Goal: Information Seeking & Learning: Learn about a topic

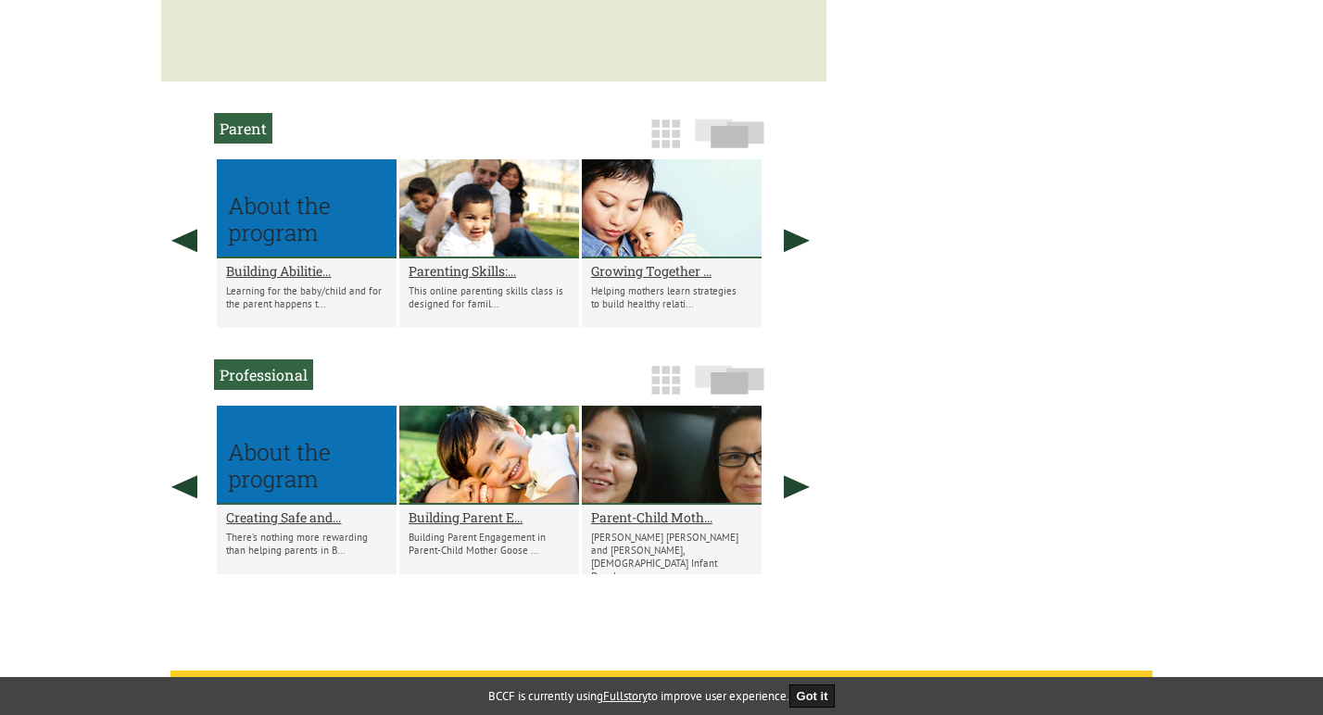
scroll to position [1084, 0]
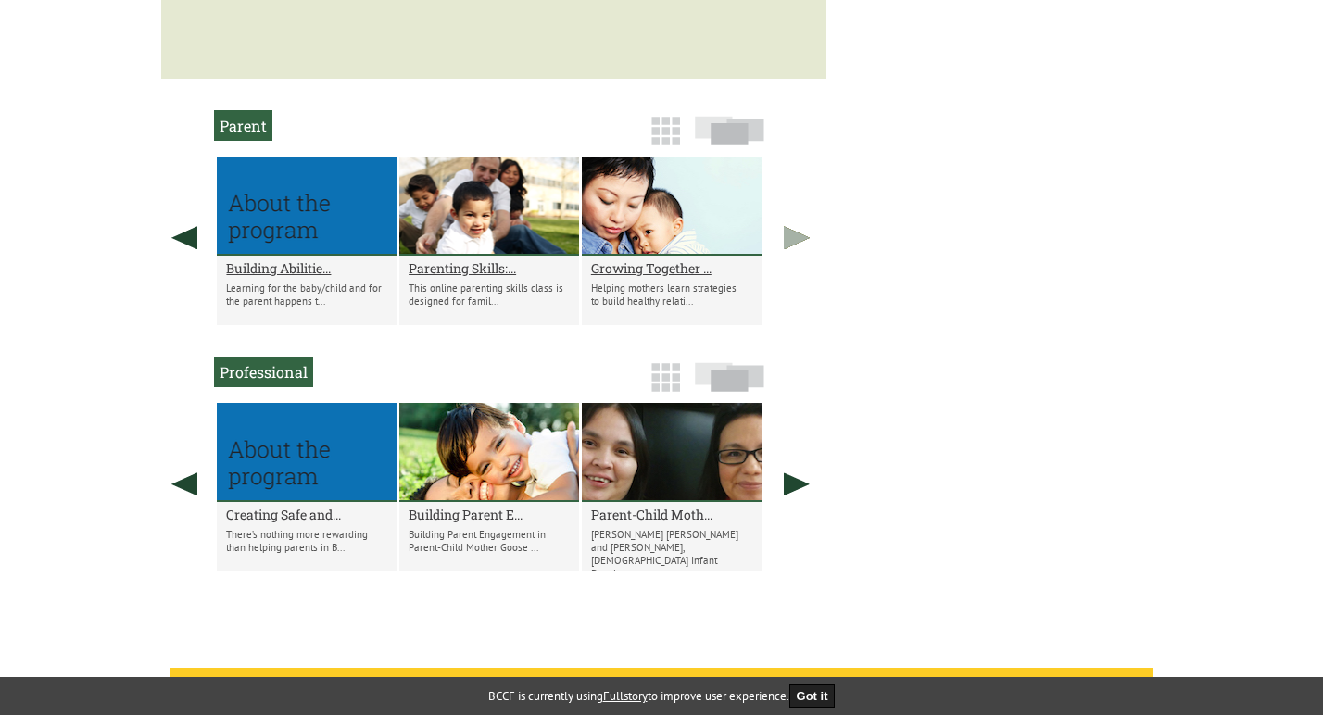
click at [800, 205] on link at bounding box center [797, 238] width 46 height 162
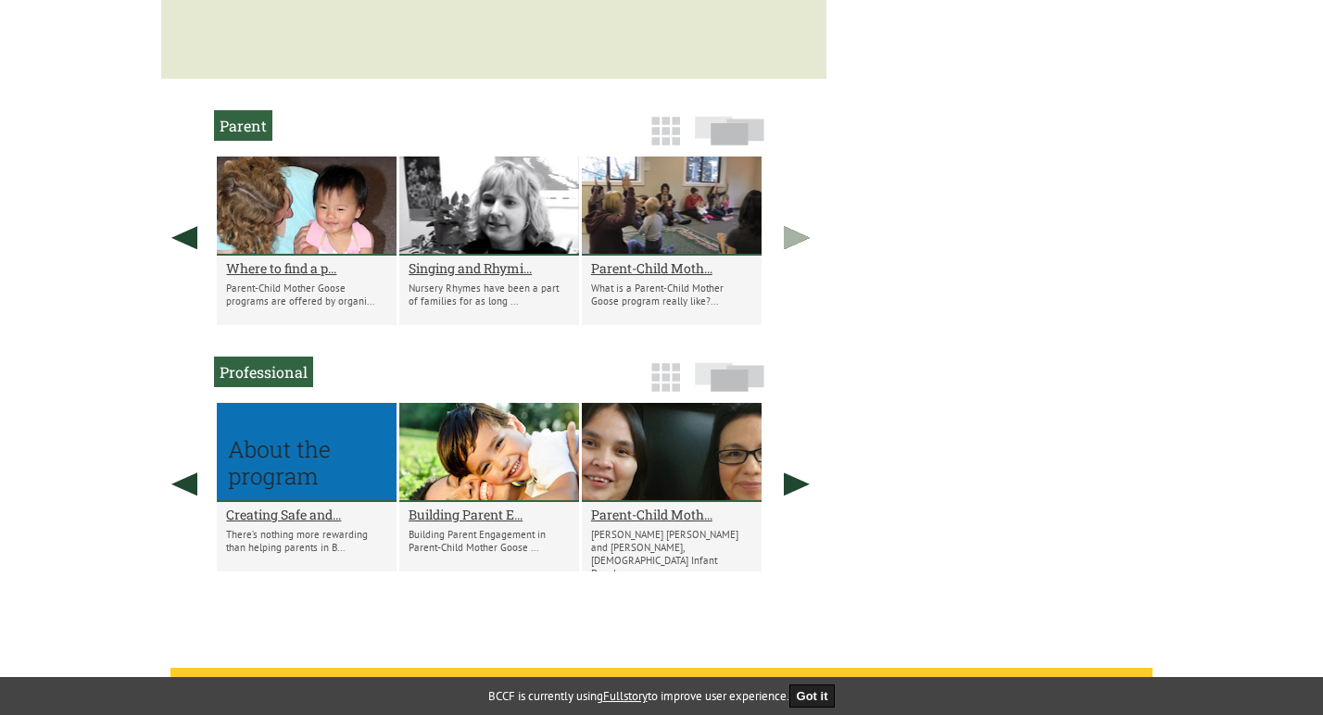
click at [800, 205] on link at bounding box center [797, 238] width 46 height 162
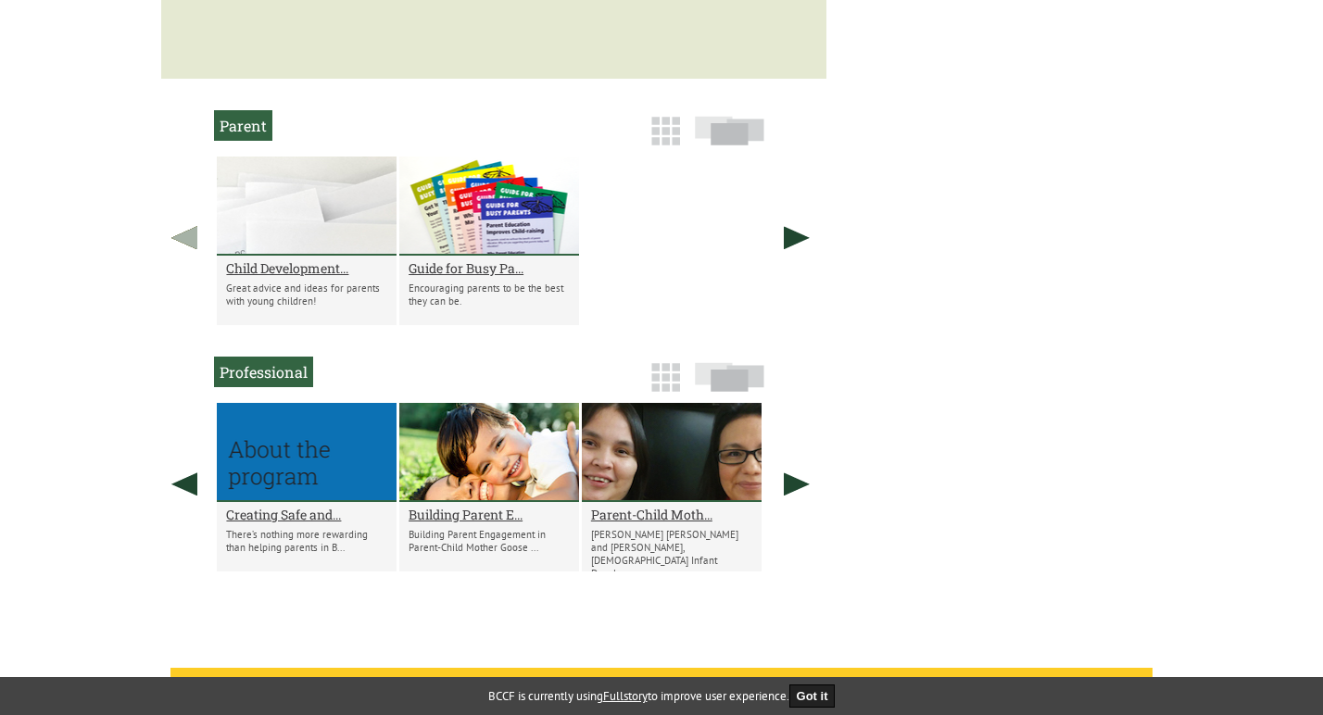
click at [181, 205] on link at bounding box center [184, 238] width 46 height 162
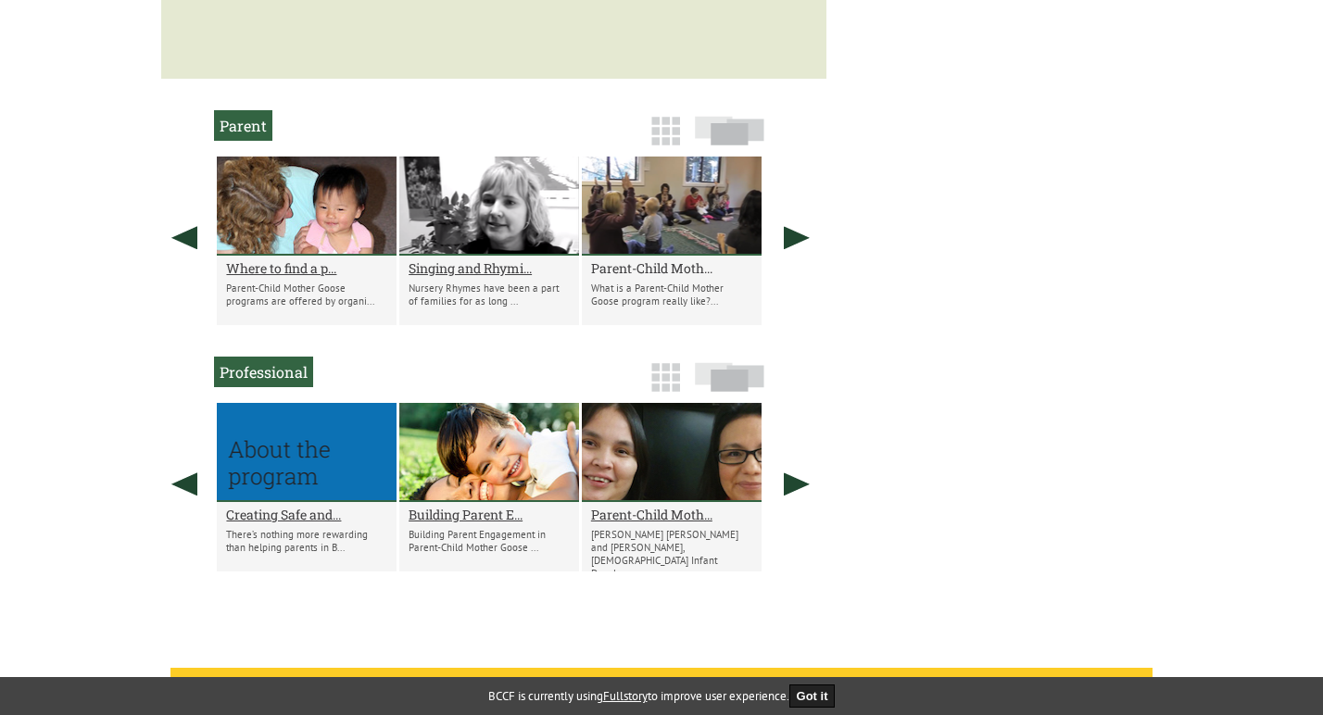
click at [653, 259] on h2 "Parent-Child Moth..." at bounding box center [671, 268] width 161 height 18
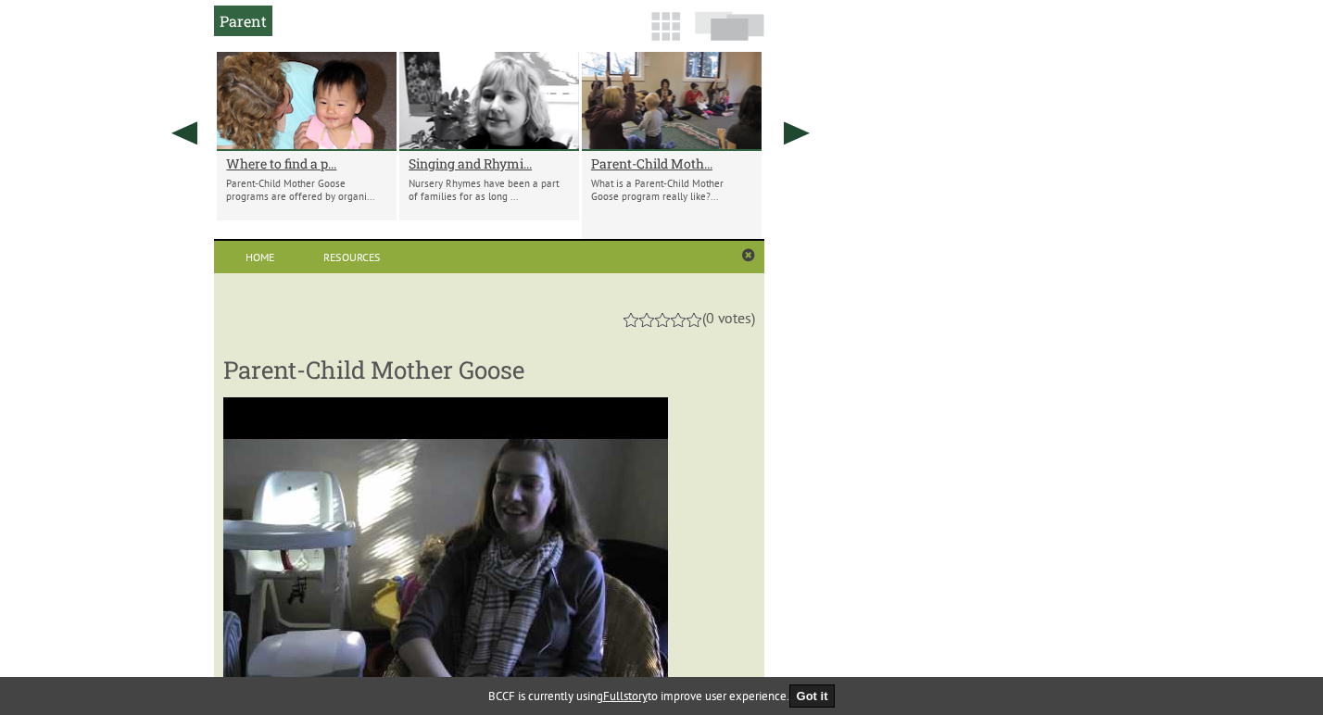
scroll to position [1189, 0]
click at [435, 155] on h2 "Singing and Rhymi..." at bounding box center [489, 164] width 161 height 18
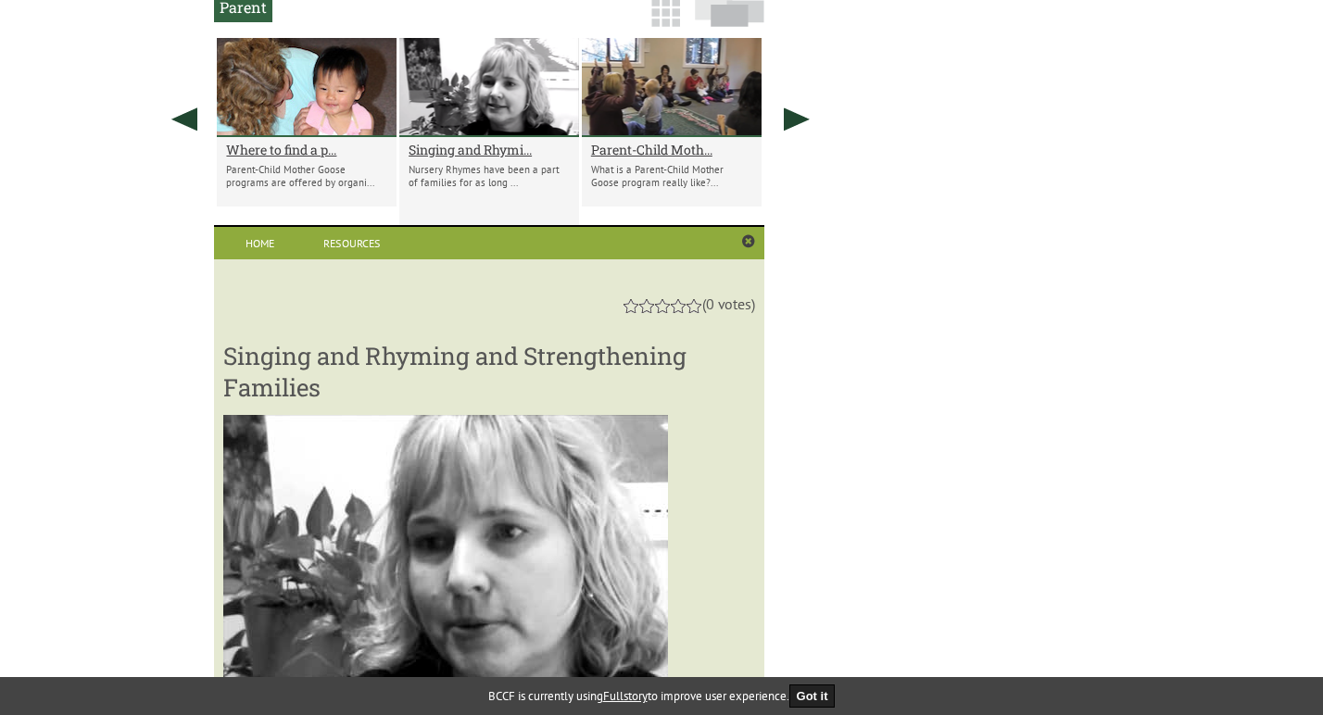
scroll to position [1153, 0]
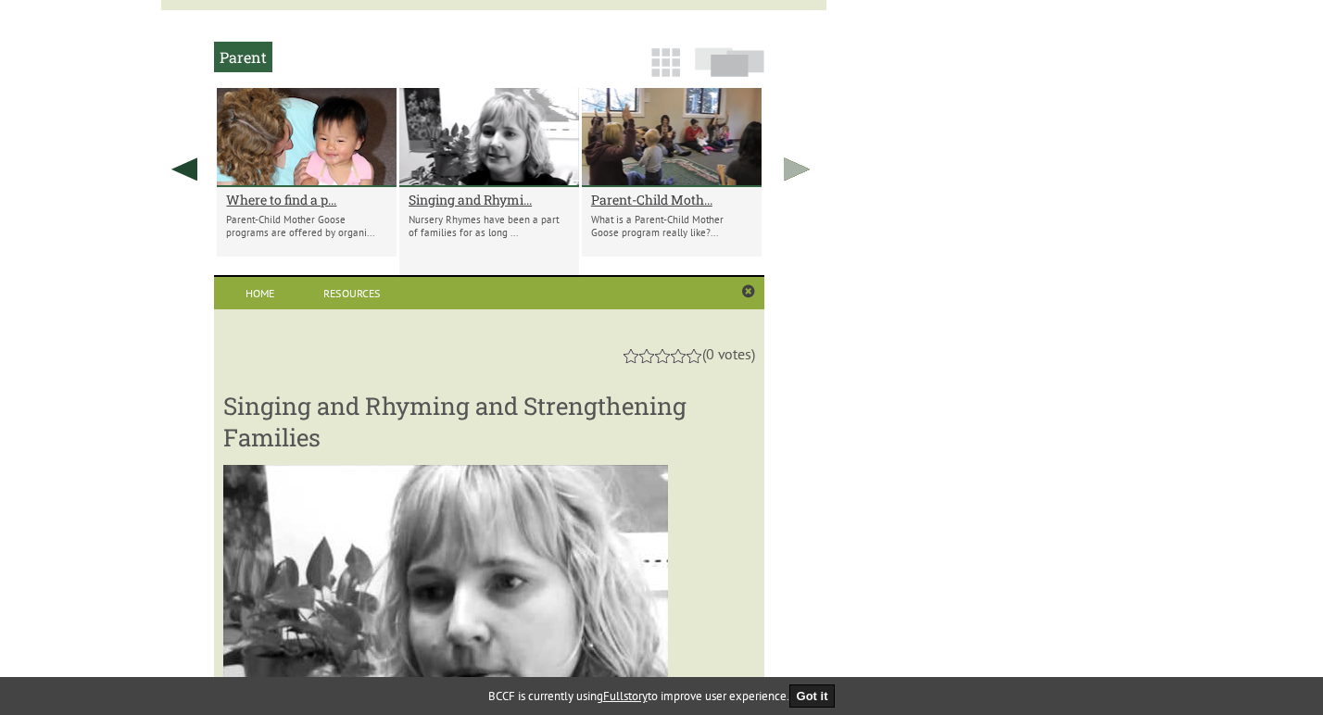
click at [800, 132] on link at bounding box center [797, 169] width 46 height 162
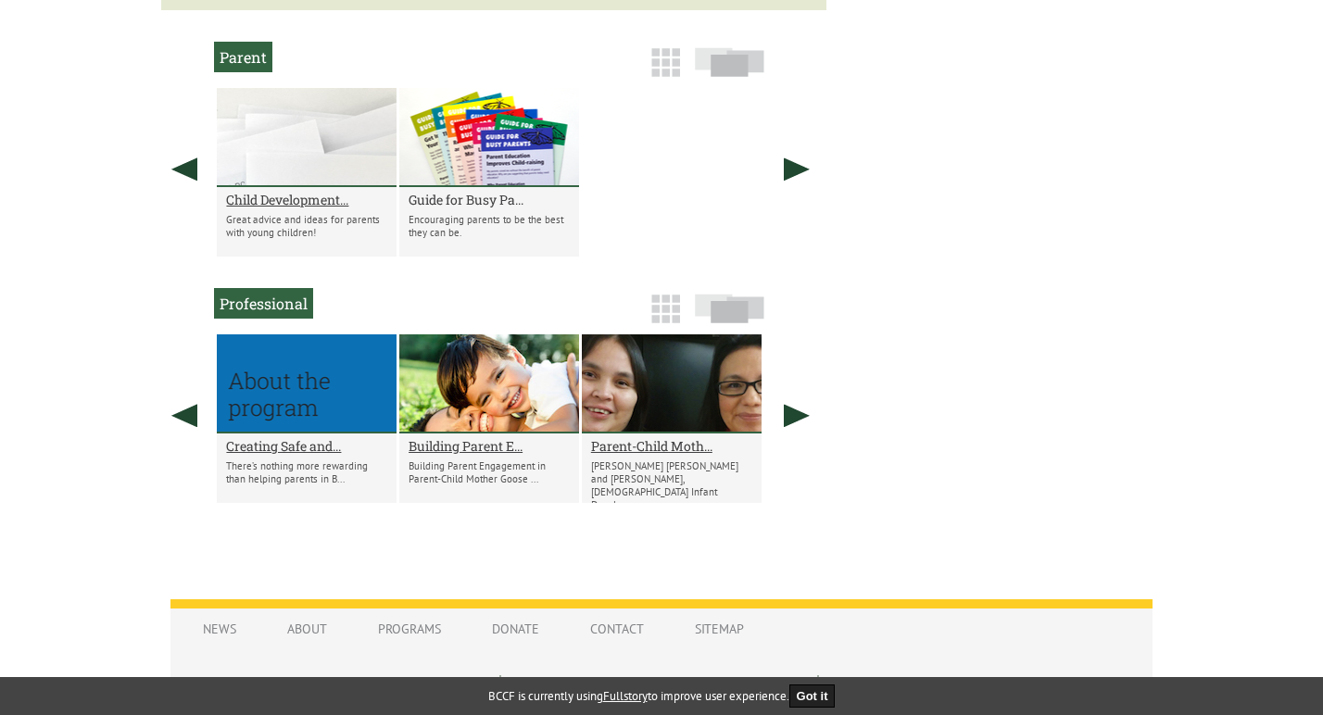
click at [472, 191] on h2 "Guide for Busy Pa..." at bounding box center [489, 200] width 161 height 18
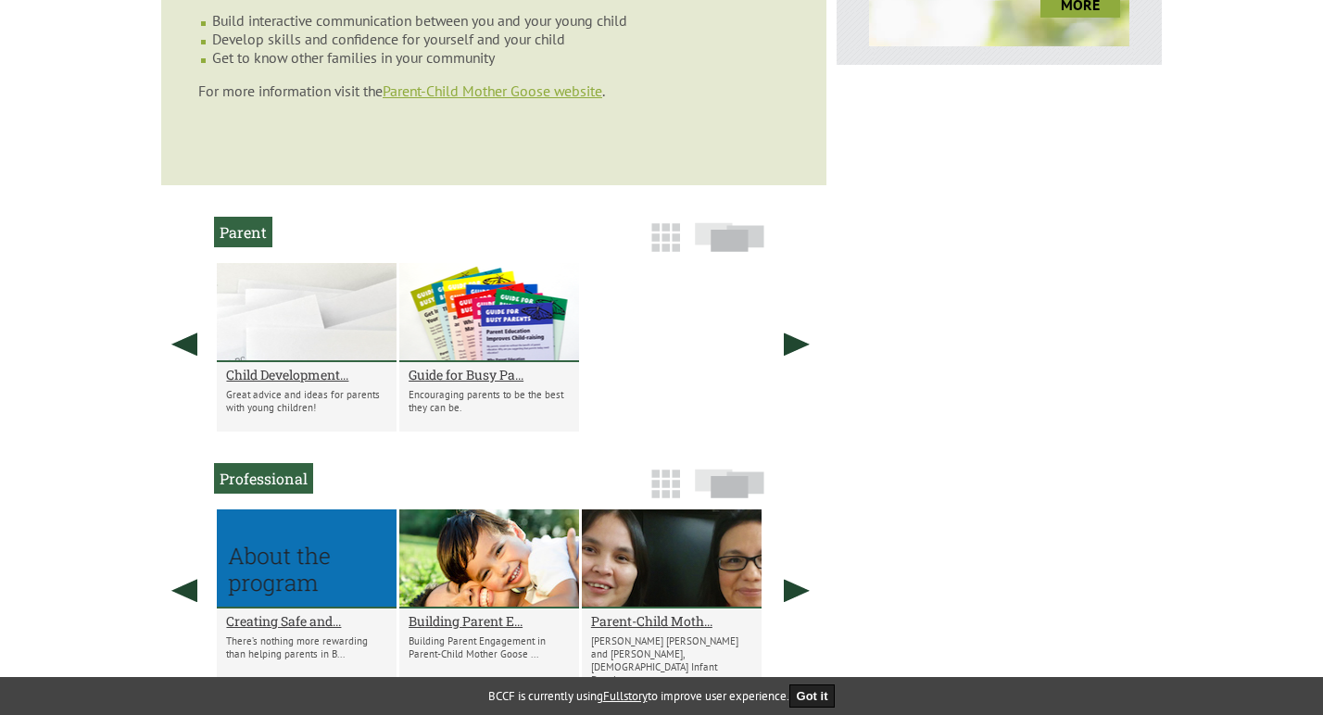
scroll to position [955, 0]
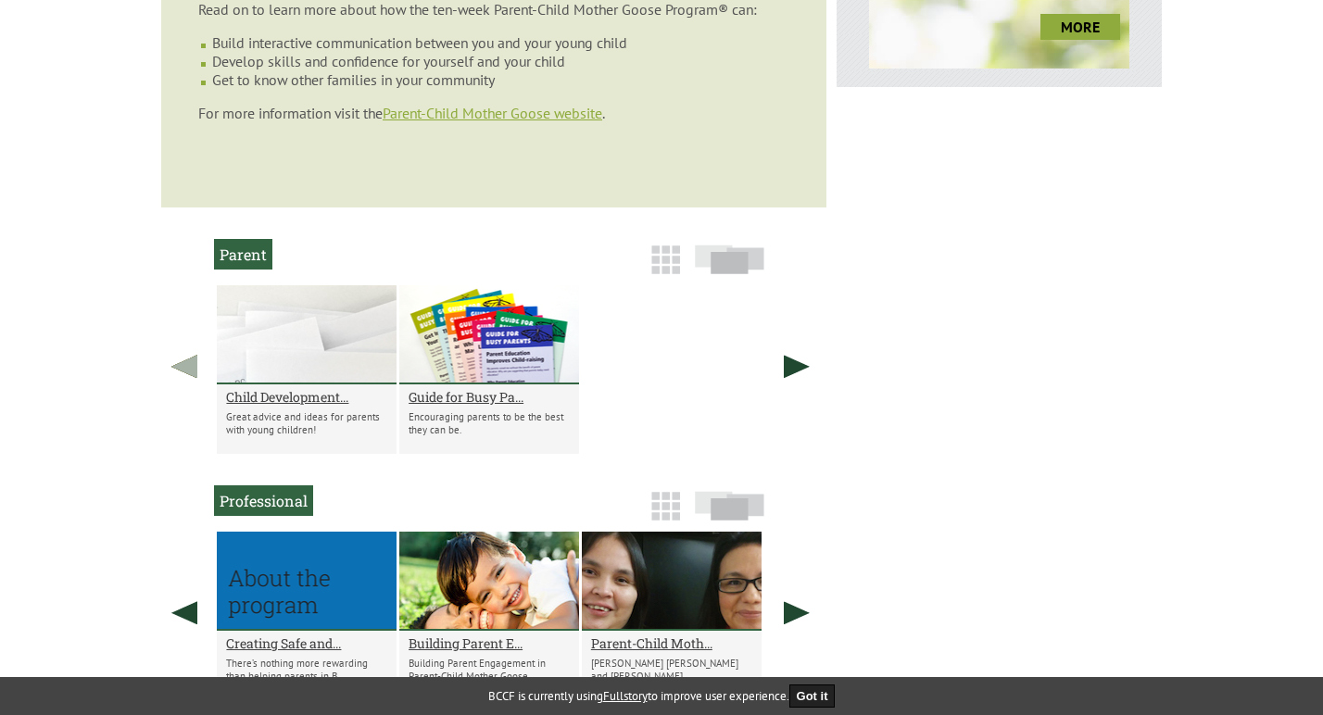
click at [184, 324] on link at bounding box center [184, 366] width 46 height 162
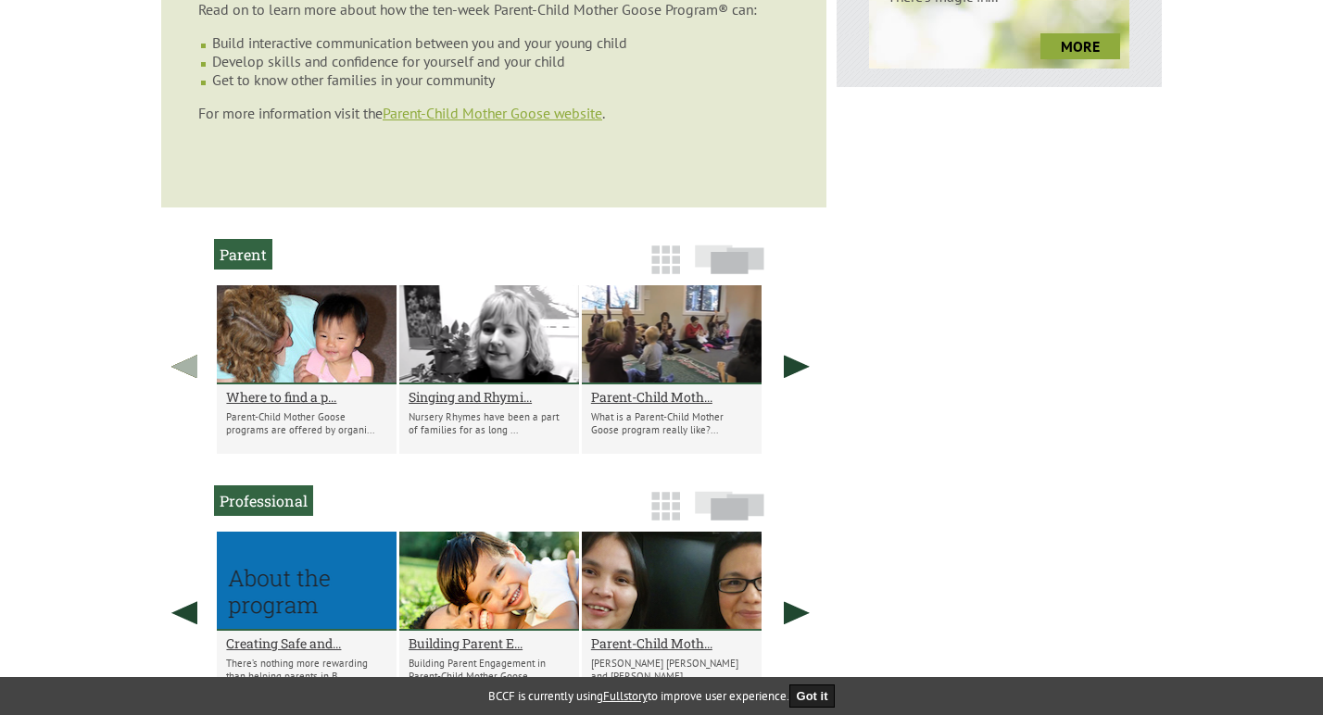
click at [190, 330] on link at bounding box center [184, 366] width 46 height 162
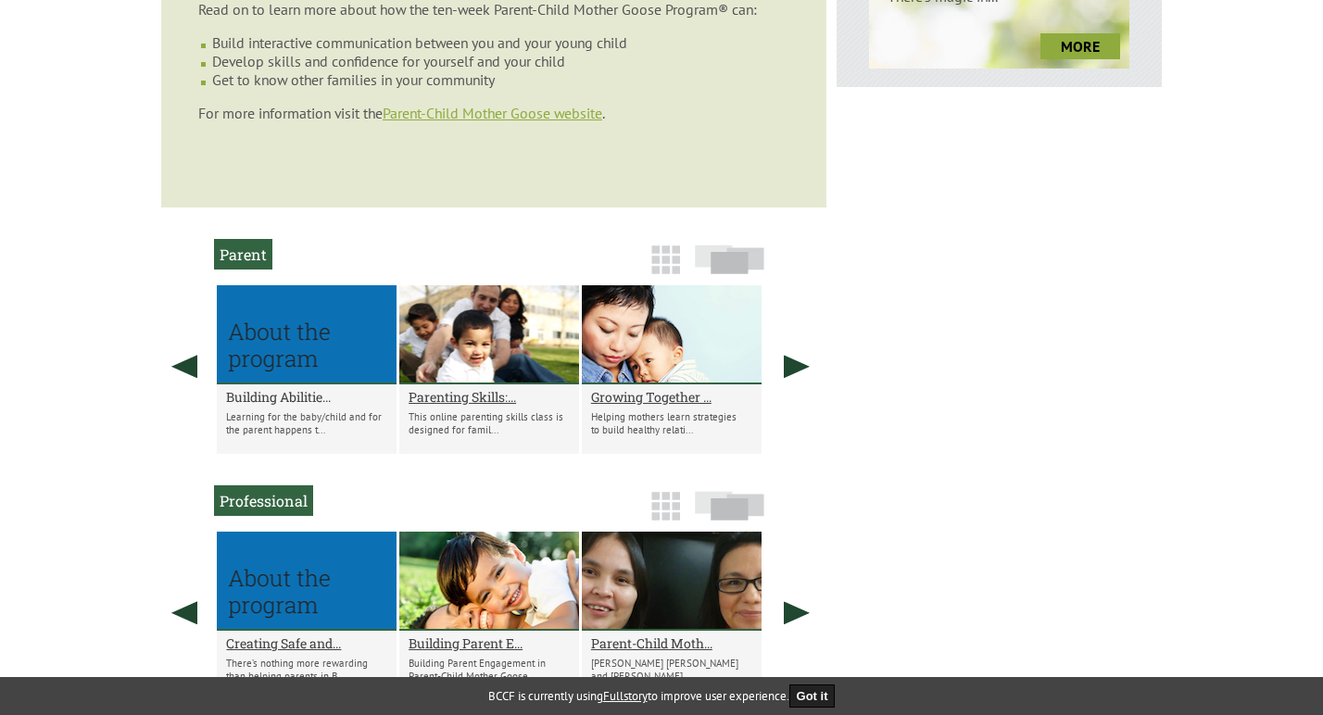
click at [271, 388] on h2 "Building Abilitie..." at bounding box center [306, 397] width 161 height 18
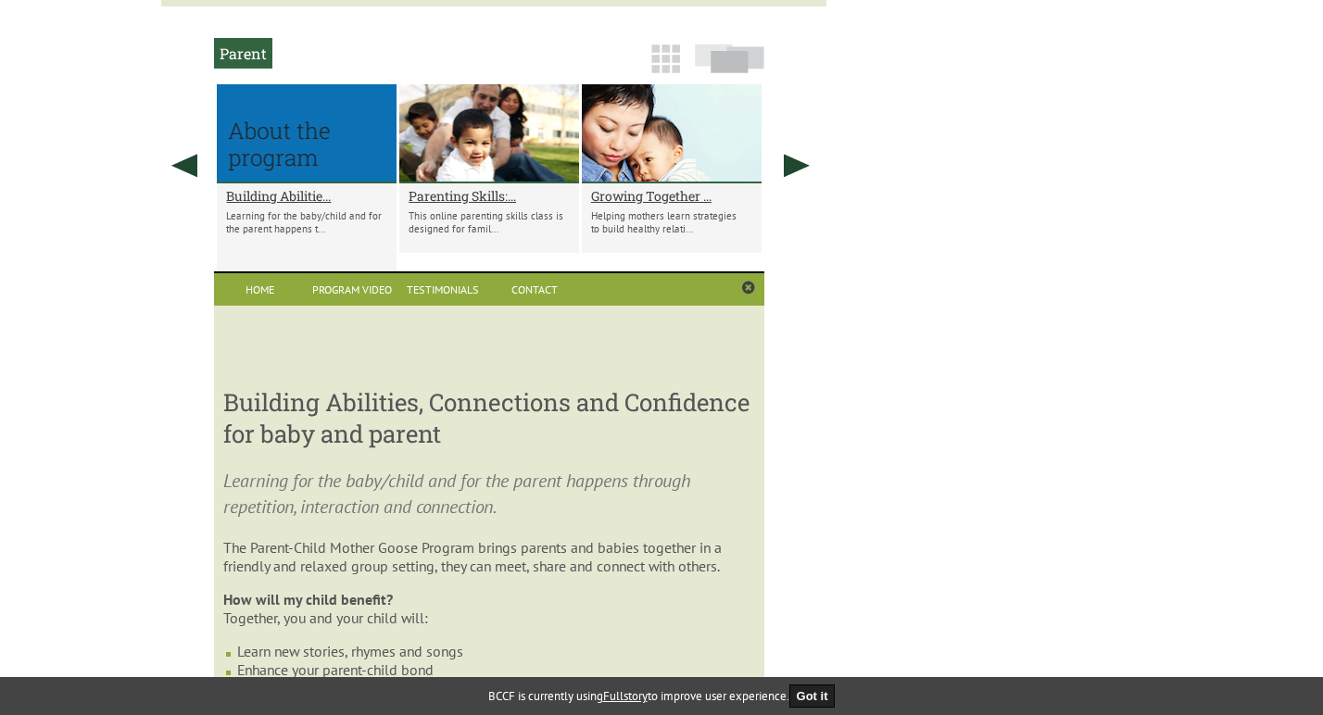
scroll to position [1138, 0]
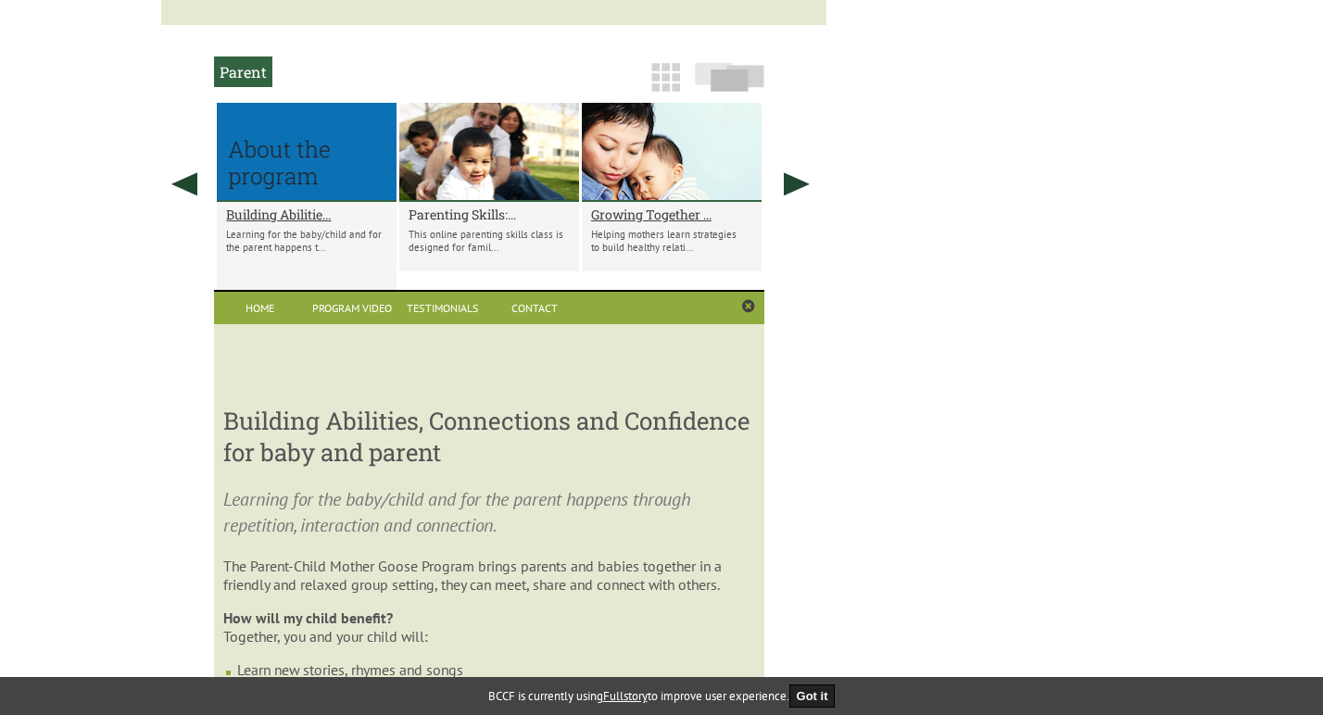
click at [460, 206] on h2 "Parenting Skills:..." at bounding box center [489, 215] width 161 height 18
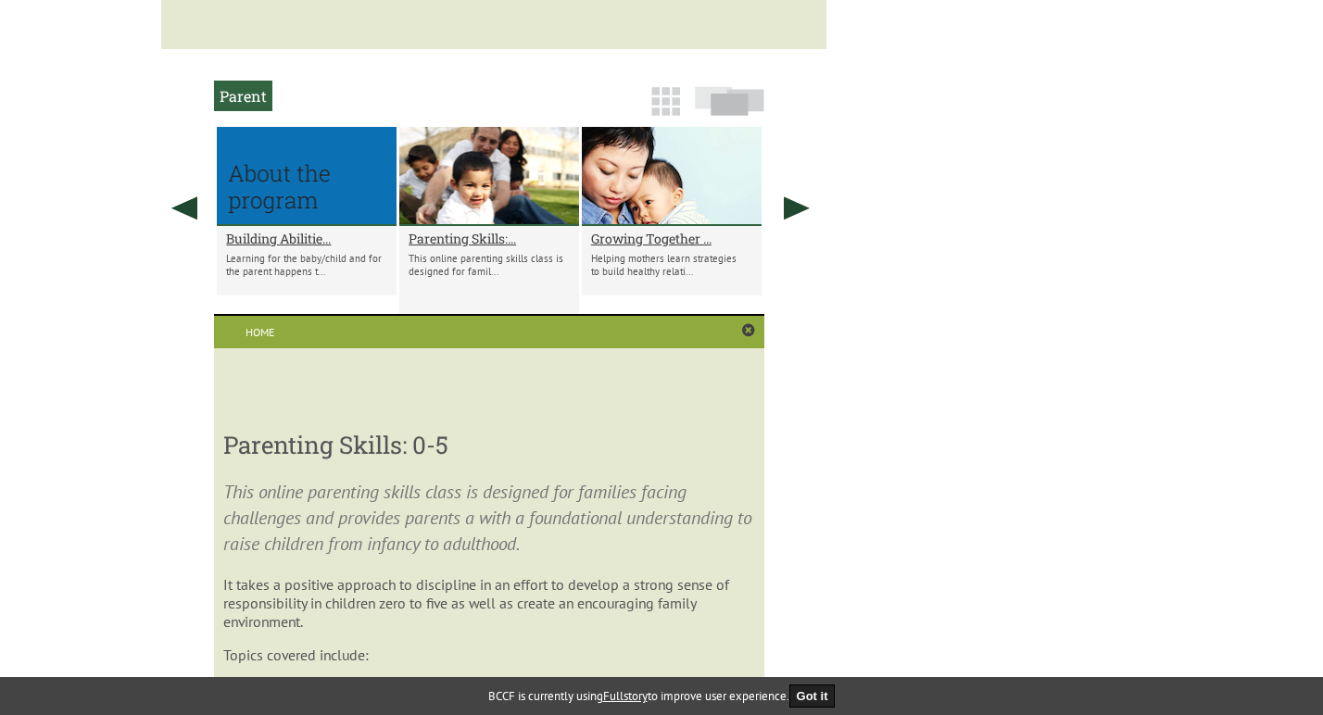
scroll to position [1108, 0]
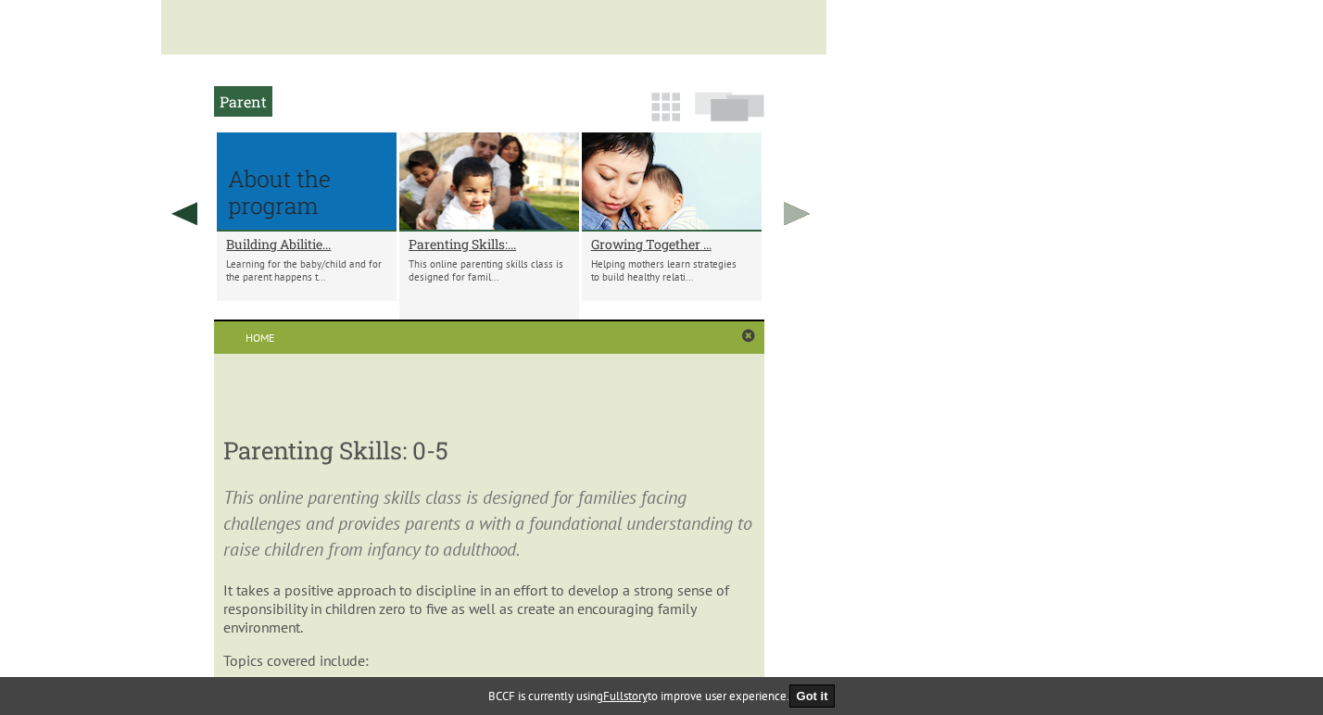
click at [798, 180] on link at bounding box center [797, 213] width 46 height 162
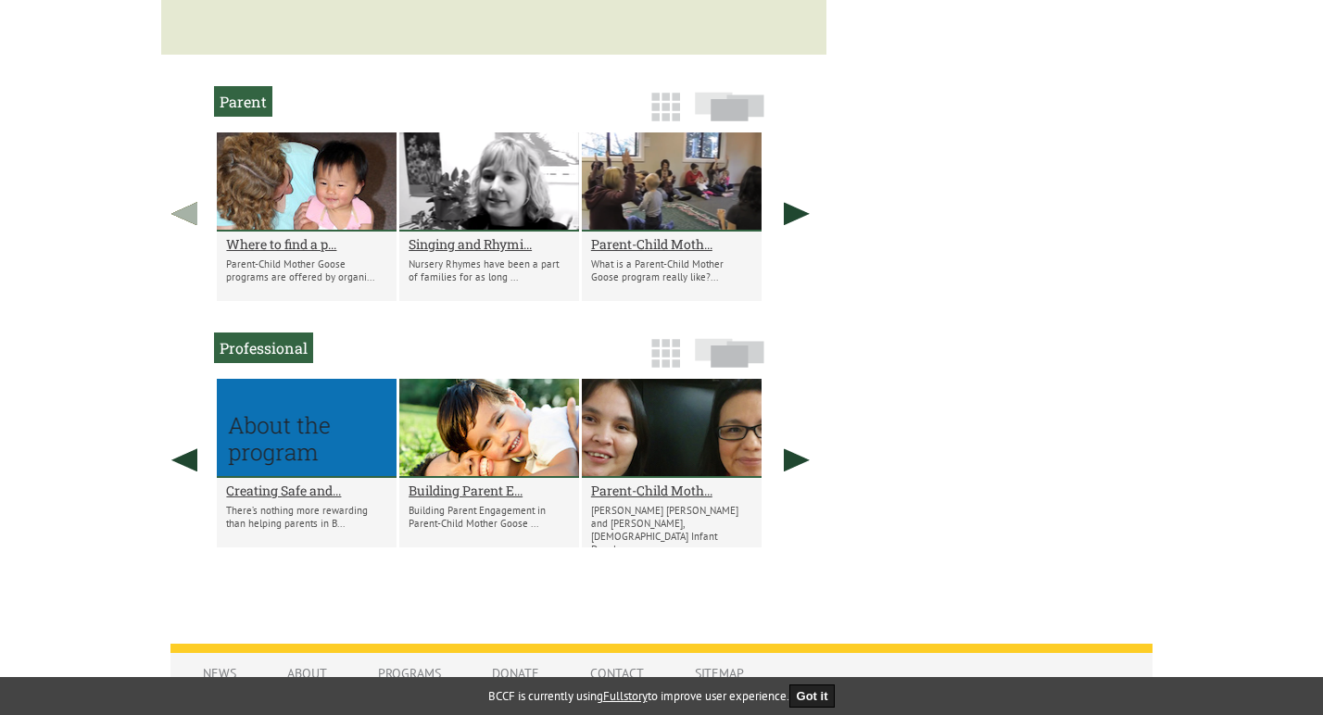
click at [183, 170] on link at bounding box center [184, 213] width 46 height 162
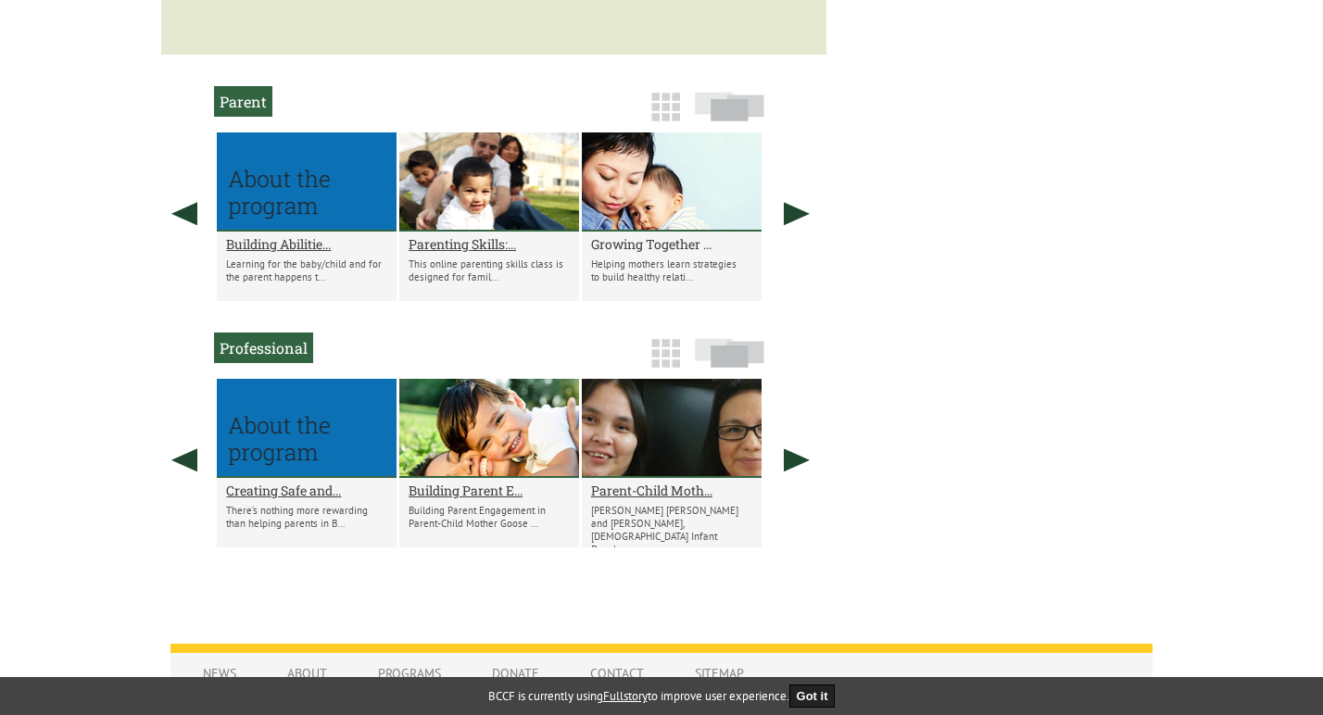
click at [642, 235] on h2 "Growing Together ..." at bounding box center [671, 244] width 161 height 18
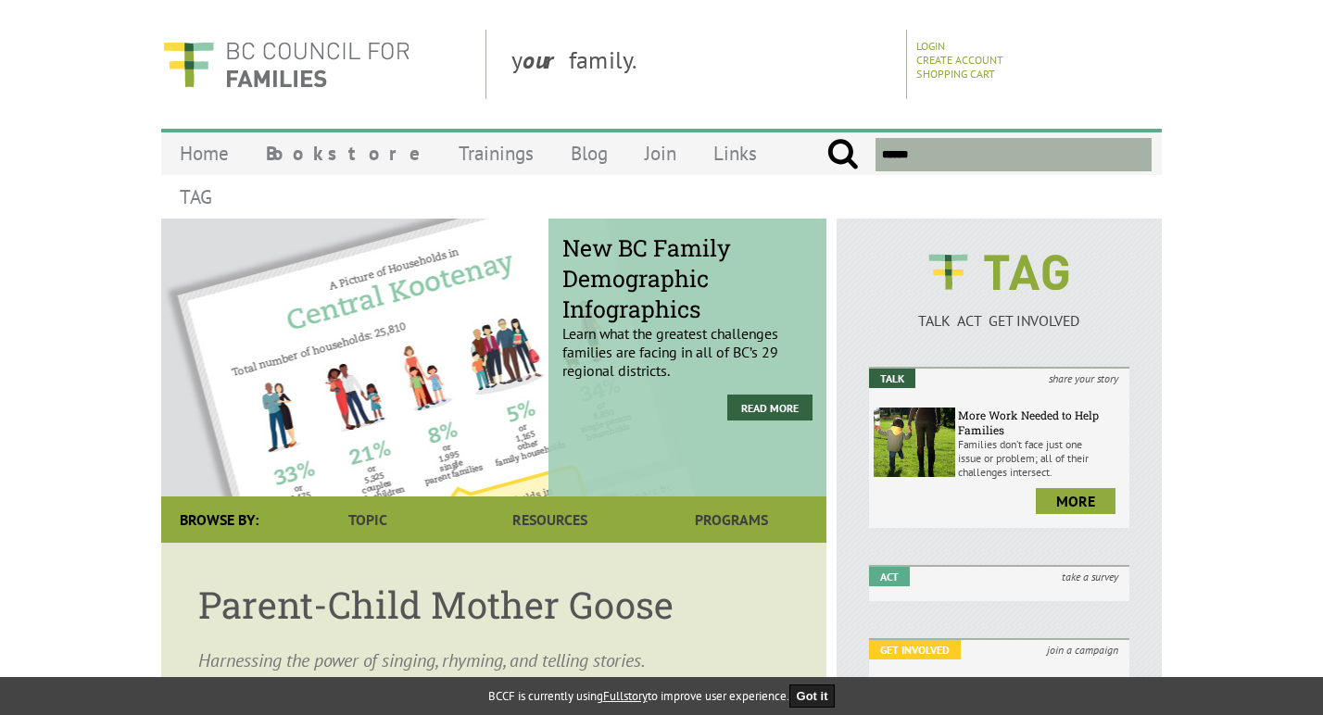
scroll to position [0, 0]
